Goal: Transaction & Acquisition: Book appointment/travel/reservation

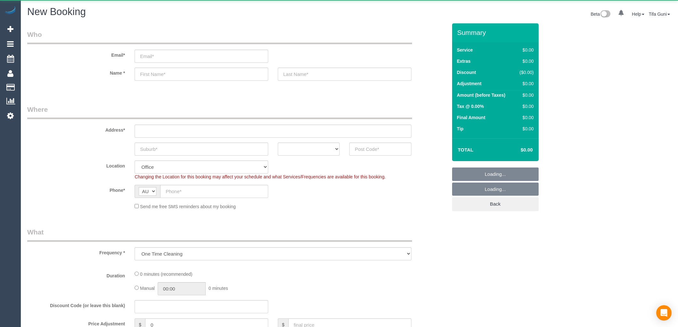
select select "object:813"
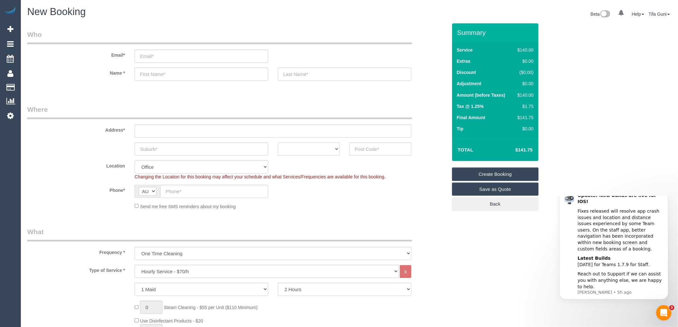
click at [317, 152] on select "ACT [GEOGRAPHIC_DATA] NT [GEOGRAPHIC_DATA] SA TAS [GEOGRAPHIC_DATA] [GEOGRAPHIC…" at bounding box center [309, 149] width 62 height 13
select select "VIC"
click at [278, 143] on select "ACT [GEOGRAPHIC_DATA] NT [GEOGRAPHIC_DATA] SA TAS [GEOGRAPHIC_DATA] [GEOGRAPHIC…" at bounding box center [309, 149] width 62 height 13
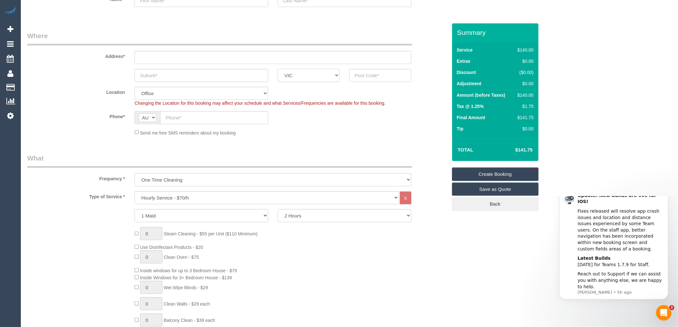
scroll to position [107, 0]
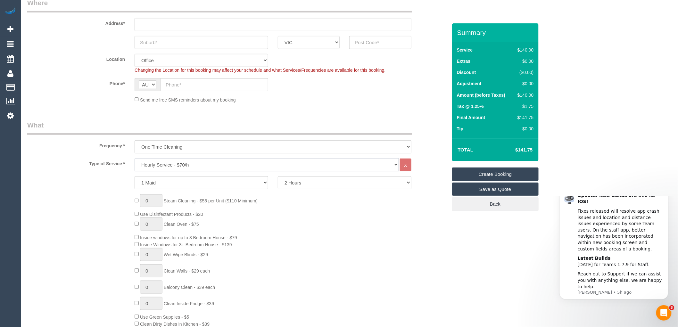
click at [192, 163] on select "Hourly Service - $70/h Hourly Service - $65/h Hourly Service - $60/h Hourly Ser…" at bounding box center [267, 164] width 264 height 13
click at [135, 159] on select "Hourly Service - $70/h Hourly Service - $65/h Hourly Service - $60/h Hourly Ser…" at bounding box center [267, 164] width 264 height 13
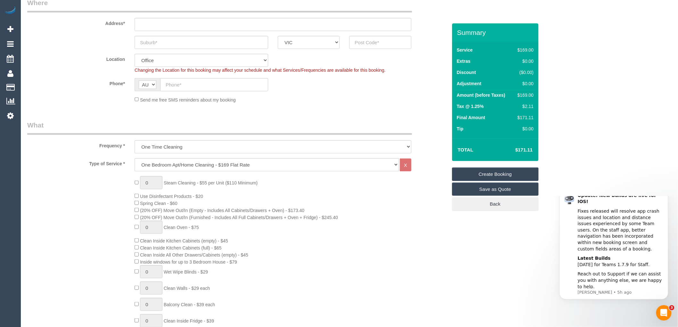
click at [287, 198] on div "0 Steam Cleaning - $55 per Unit ($110 Minimum) Use Disinfectant Products - $20 …" at bounding box center [291, 288] width 322 height 225
click at [197, 165] on select "Hourly Service - $70/h Hourly Service - $65/h Hourly Service - $60/h Hourly Ser…" at bounding box center [267, 164] width 264 height 13
select select "211"
click at [135, 159] on select "Hourly Service - $70/h Hourly Service - $65/h Hourly Service - $60/h Hourly Ser…" at bounding box center [267, 164] width 264 height 13
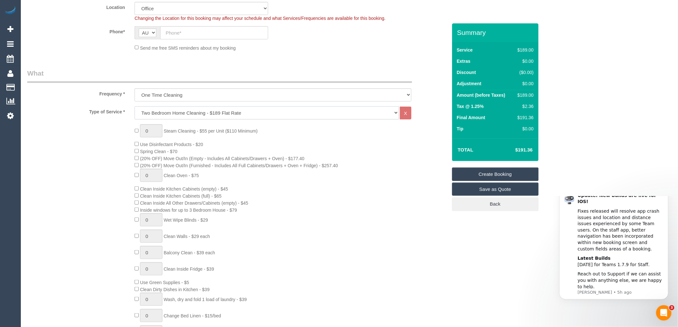
scroll to position [178, 0]
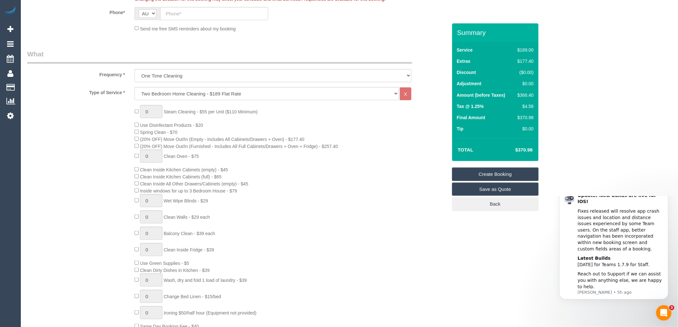
click at [405, 144] on div "0 Steam Cleaning - $55 per Unit ($110 Minimum) Use Disinfectant Products - $20 …" at bounding box center [291, 217] width 322 height 225
click at [298, 124] on div "0 Steam Cleaning - $55 per Unit ($110 Minimum) Use Disinfectant Products - $20 …" at bounding box center [291, 217] width 322 height 225
